Goal: Obtain resource: Download file/media

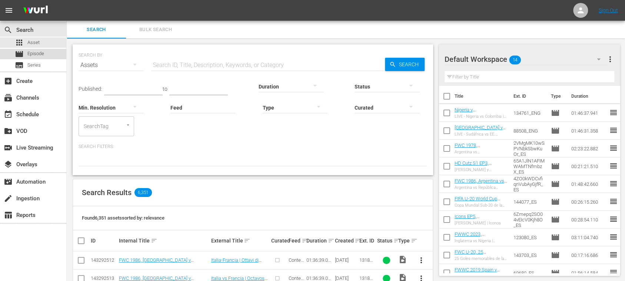
click at [34, 56] on span "Episode" at bounding box center [35, 53] width 17 height 7
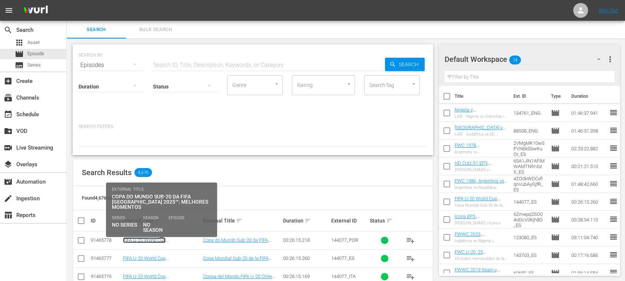
click at [170, 240] on link "FIFA U-20 World Cup [GEOGRAPHIC_DATA] 2025™: MD1+MD2+MD3 Highlights (PT)" at bounding box center [156, 245] width 67 height 17
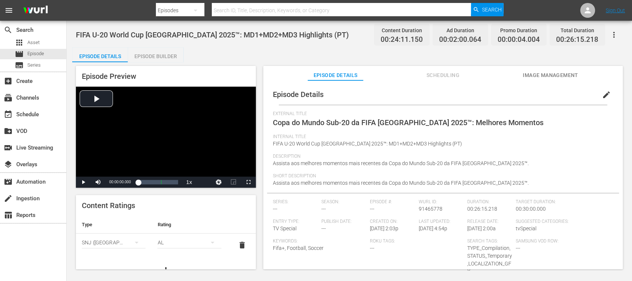
click at [558, 73] on span "Image Management" at bounding box center [551, 75] width 56 height 9
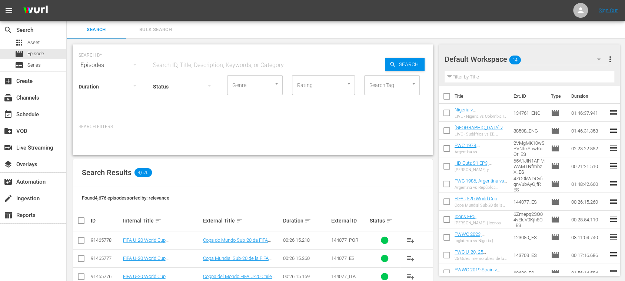
scroll to position [132, 0]
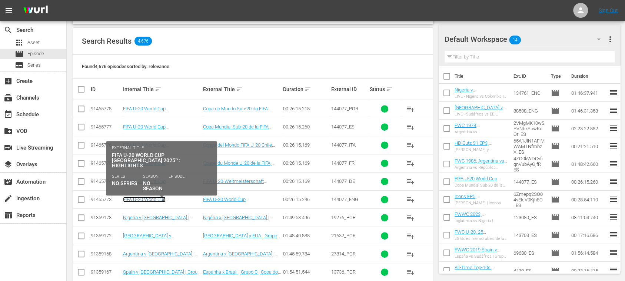
click at [179, 198] on link "FIFA U-20 World Cup [GEOGRAPHIC_DATA] 2025™: MD1+MD2+MD3 Highlights (EN)" at bounding box center [156, 205] width 67 height 17
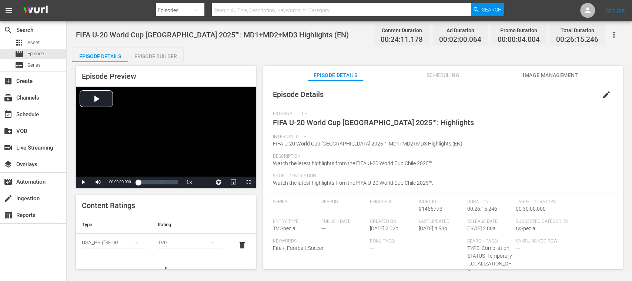
click at [550, 76] on span "Image Management" at bounding box center [551, 75] width 56 height 9
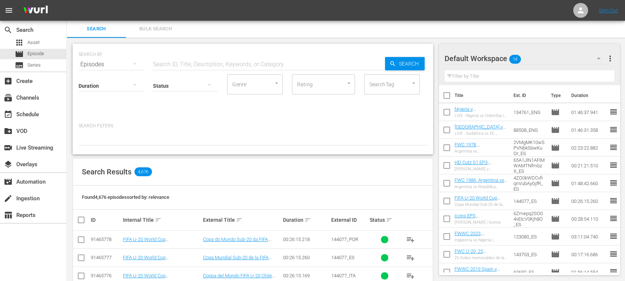
scroll to position [133, 0]
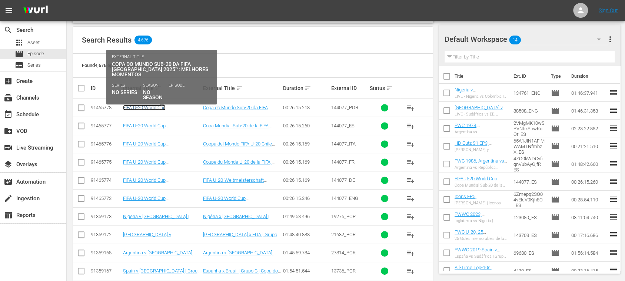
click at [172, 107] on link "FIFA U-20 World Cup [GEOGRAPHIC_DATA] 2025™: MD1+MD2+MD3 Highlights (PT)" at bounding box center [156, 113] width 67 height 17
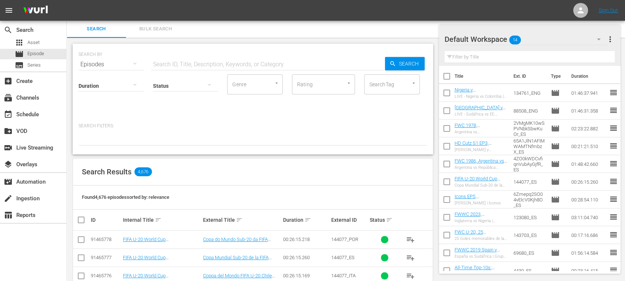
scroll to position [133, 0]
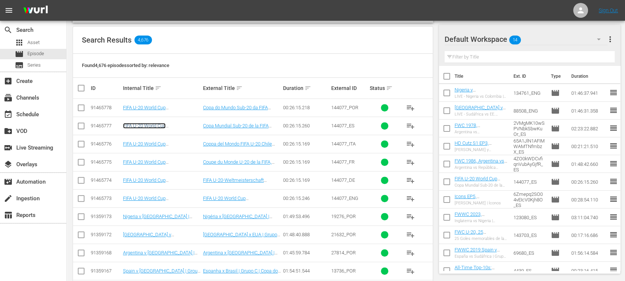
click at [178, 123] on link "FIFA U-20 World Cup [GEOGRAPHIC_DATA] 2025™: MD1+MD2+MD3 Highlights (ES)" at bounding box center [156, 131] width 67 height 17
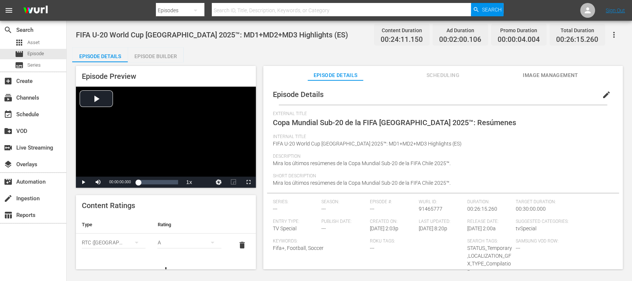
click at [555, 77] on span "Image Management" at bounding box center [551, 75] width 56 height 9
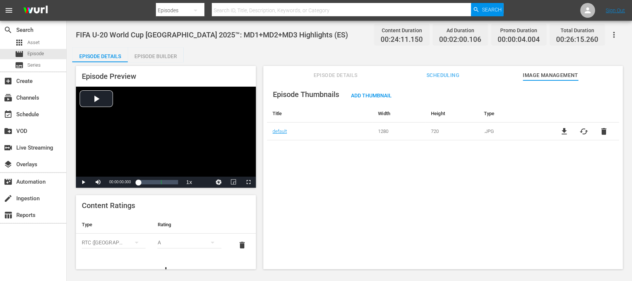
click at [564, 132] on span "file_download" at bounding box center [564, 131] width 9 height 9
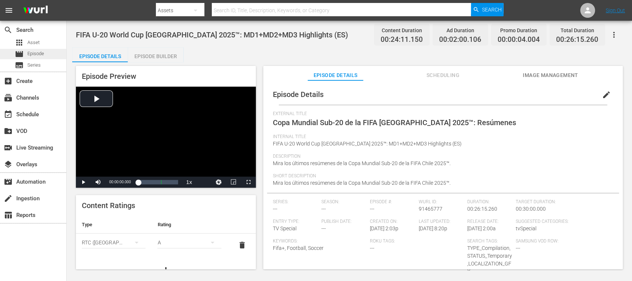
click at [34, 55] on span "Episode" at bounding box center [35, 53] width 17 height 7
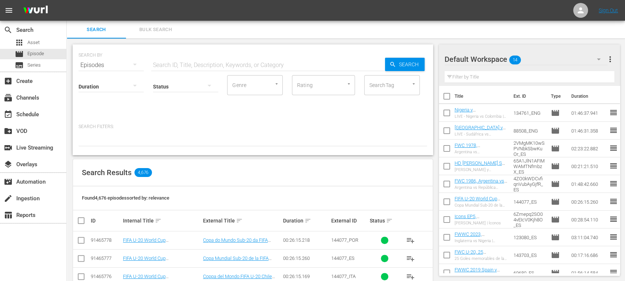
scroll to position [132, 0]
